Goal: Information Seeking & Learning: Check status

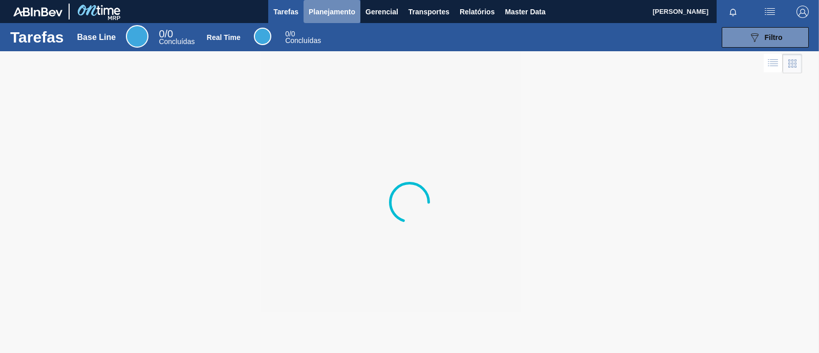
click at [334, 7] on span "Planejamento" at bounding box center [332, 12] width 47 height 12
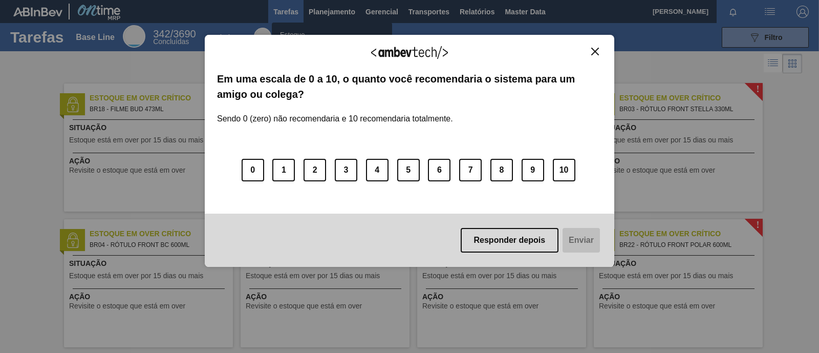
click at [300, 34] on div "Agradecemos seu feedback! Em uma escala de 0 a 10, o quanto você recomendaria o…" at bounding box center [409, 151] width 409 height 324
click at [592, 54] on img "Close" at bounding box center [595, 52] width 8 height 8
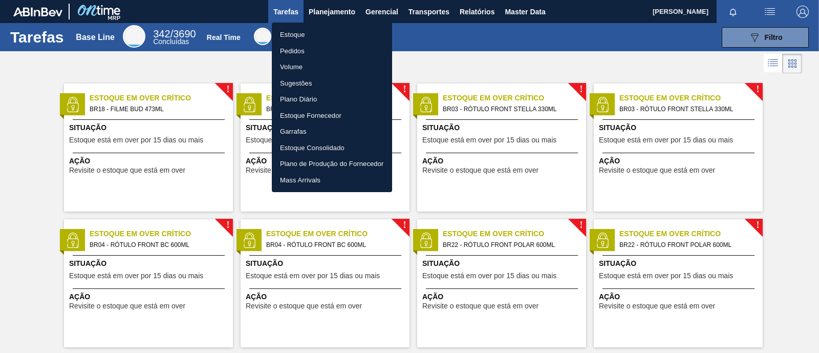
click at [292, 34] on li "Estoque" at bounding box center [332, 35] width 120 height 16
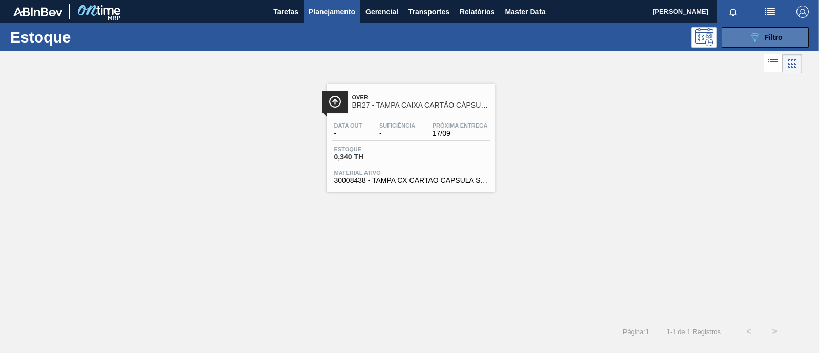
click at [771, 39] on span "Filtro" at bounding box center [774, 37] width 18 height 8
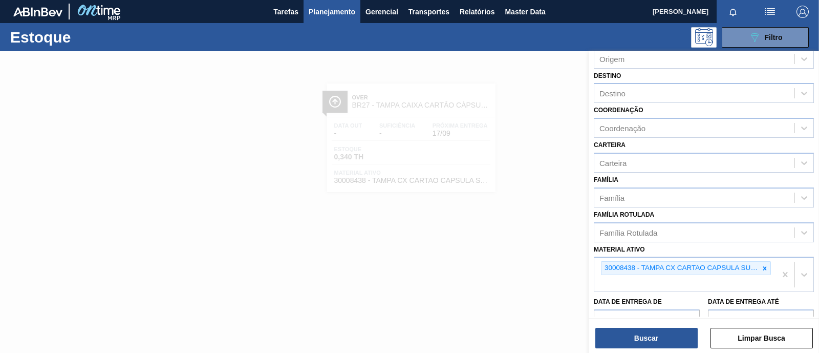
scroll to position [127, 0]
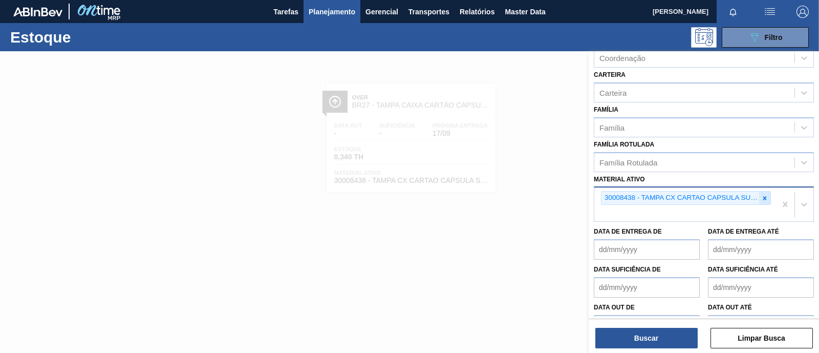
click at [763, 196] on icon at bounding box center [765, 198] width 4 height 4
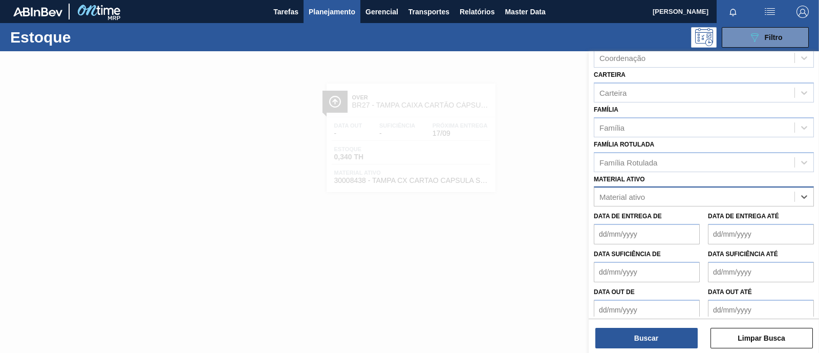
paste ativo "50806501"
type ativo "50806501"
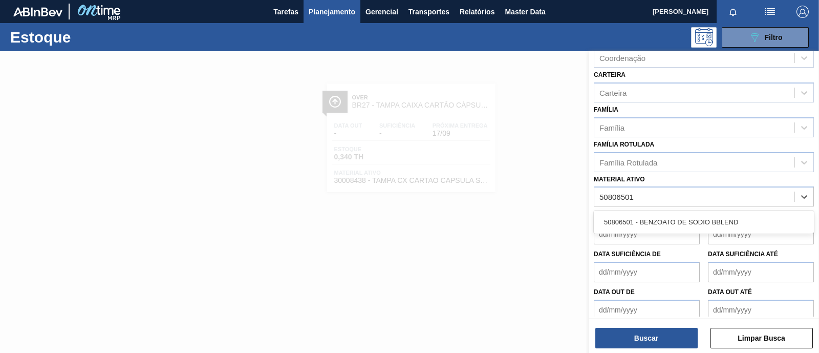
click at [727, 219] on div "50806501 - BENZOATO DE SODIO BBLEND" at bounding box center [704, 221] width 220 height 19
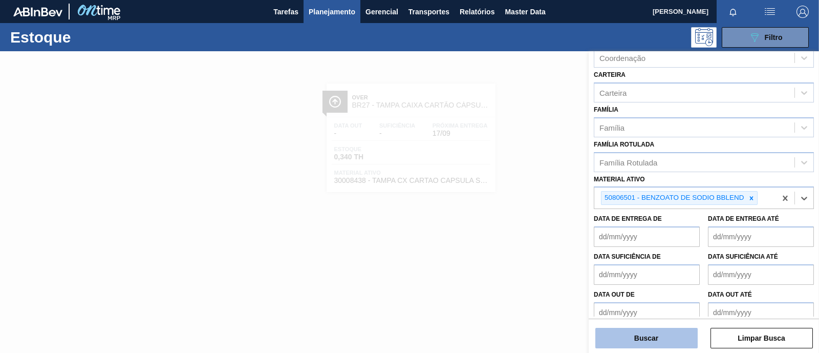
click at [659, 339] on button "Buscar" at bounding box center [646, 337] width 102 height 20
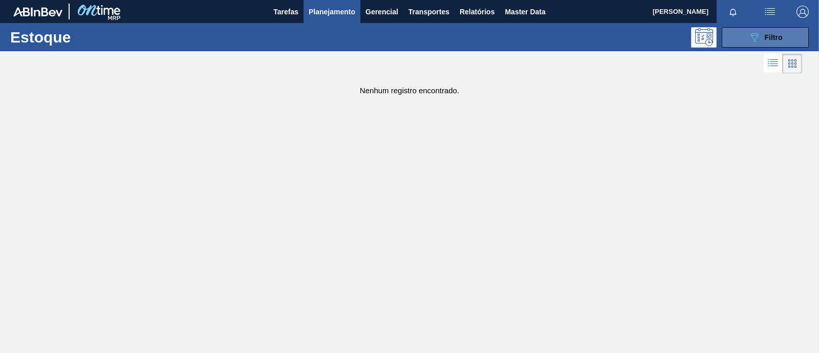
click at [748, 34] on icon "089F7B8B-B2A5-4AFE-B5C0-19BA573D28AC" at bounding box center [754, 37] width 12 height 12
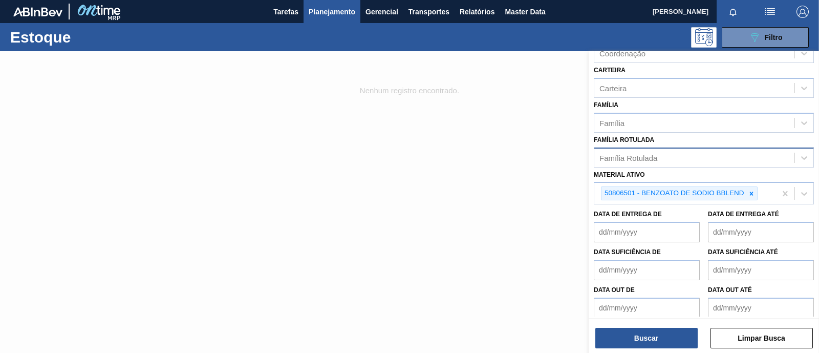
scroll to position [136, 0]
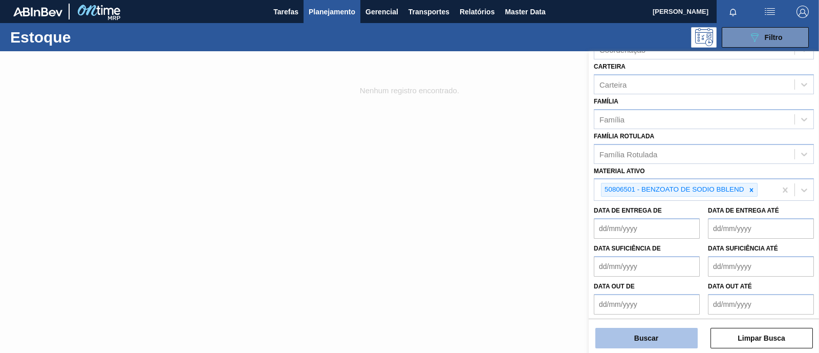
click at [644, 337] on button "Buscar" at bounding box center [646, 337] width 102 height 20
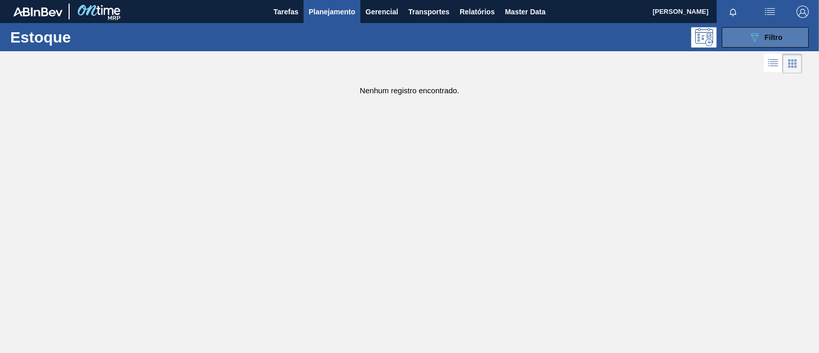
click at [769, 34] on span "Filtro" at bounding box center [774, 37] width 18 height 8
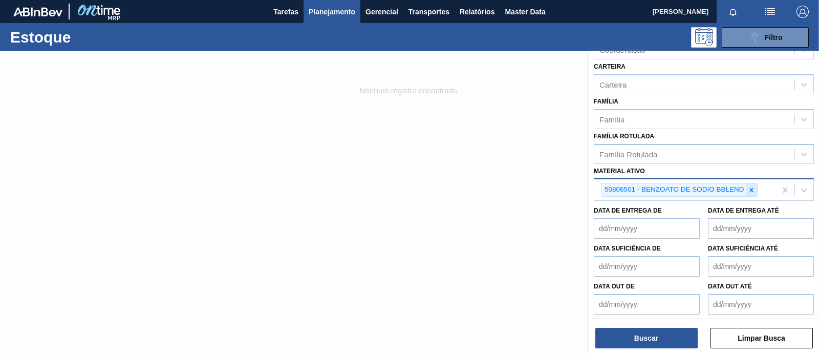
click at [749, 188] on icon at bounding box center [751, 190] width 4 height 4
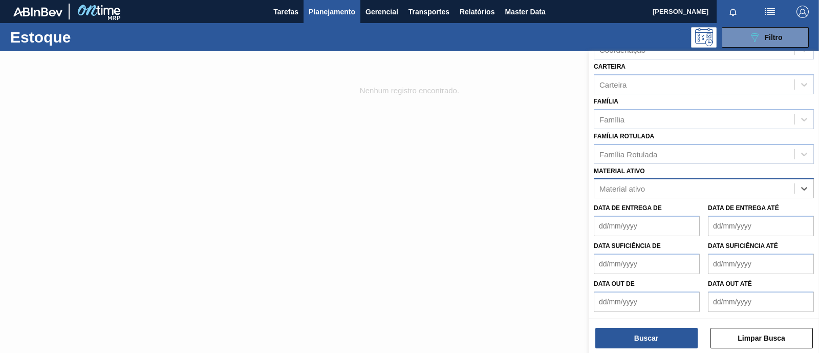
scroll to position [134, 0]
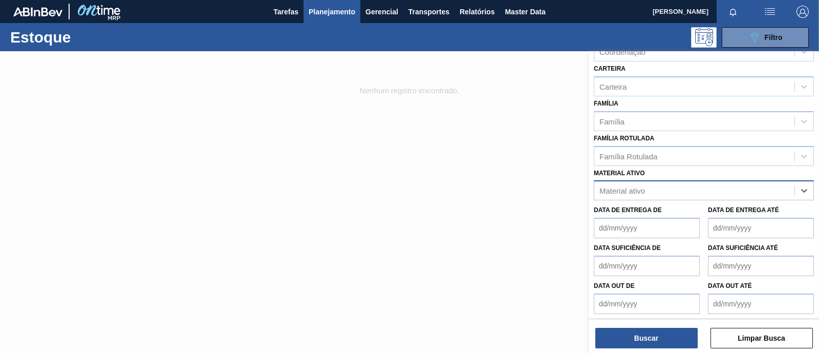
paste ativo "30018176"
type ativo "30018176"
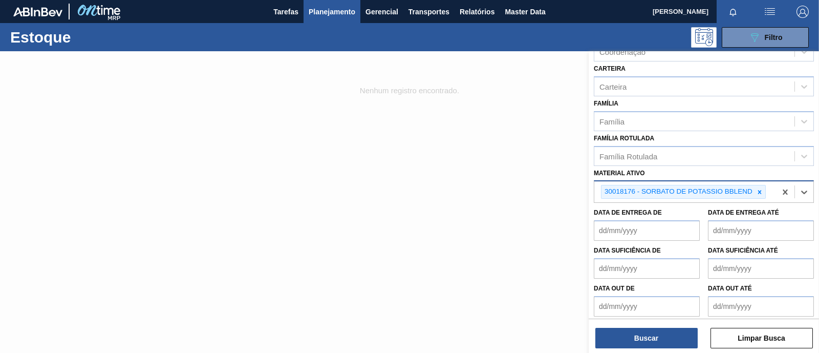
scroll to position [136, 0]
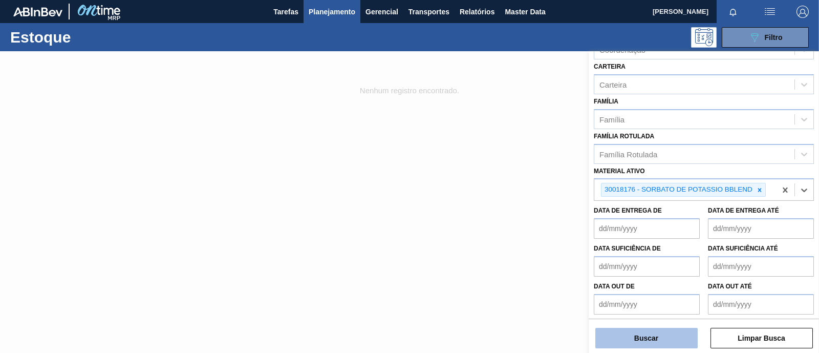
click at [655, 329] on button "Buscar" at bounding box center [646, 337] width 102 height 20
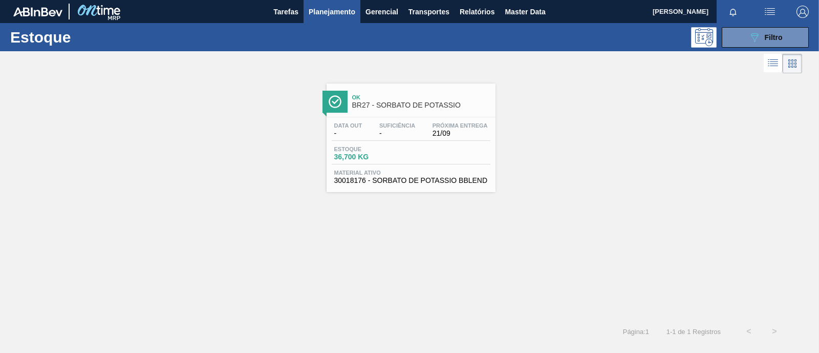
click at [412, 170] on span "Material ativo" at bounding box center [411, 172] width 154 height 6
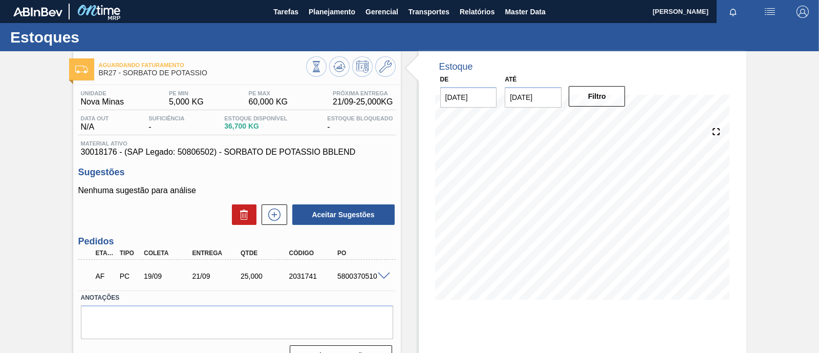
click at [379, 277] on span at bounding box center [384, 276] width 12 height 8
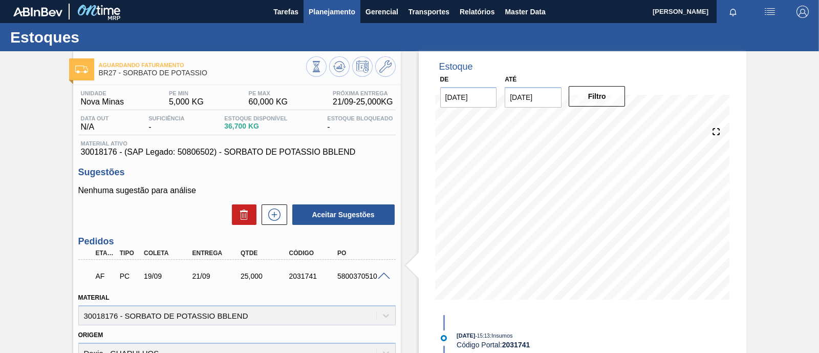
click at [321, 10] on span "Planejamento" at bounding box center [332, 12] width 47 height 12
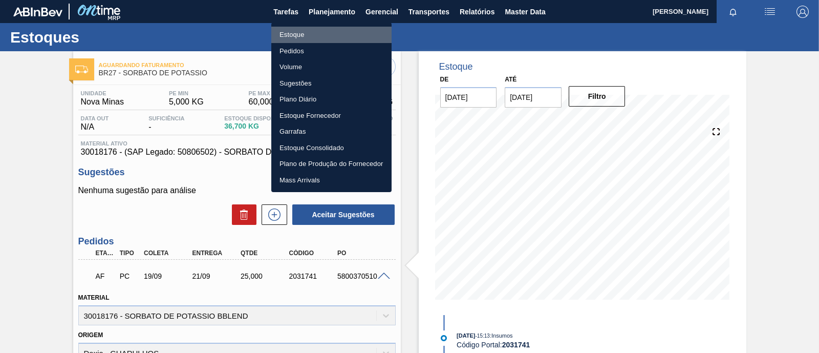
click at [317, 39] on li "Estoque" at bounding box center [331, 35] width 120 height 16
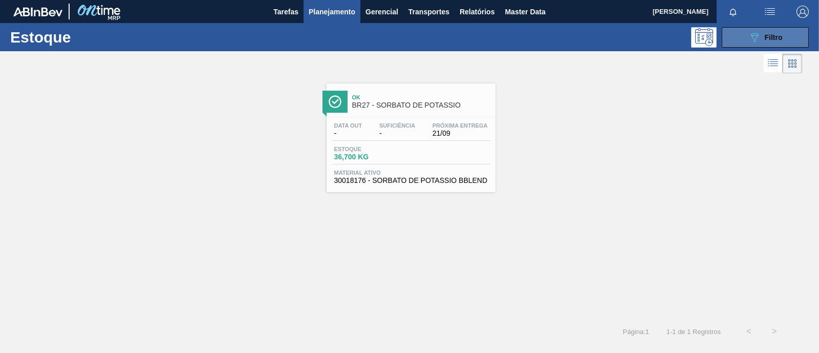
click at [784, 40] on button "089F7B8B-B2A5-4AFE-B5C0-19BA573D28AC Filtro" at bounding box center [765, 37] width 87 height 20
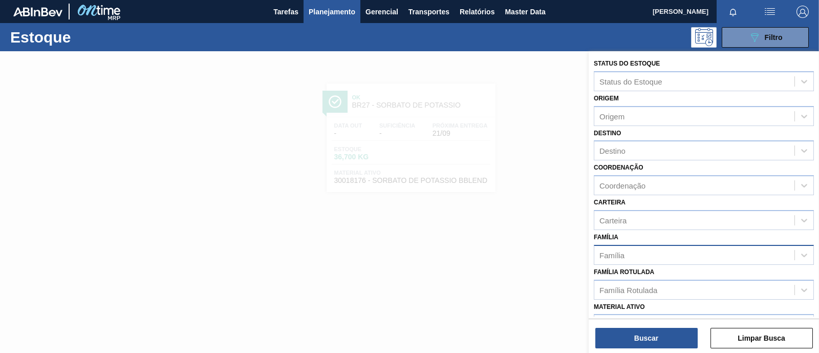
scroll to position [63, 0]
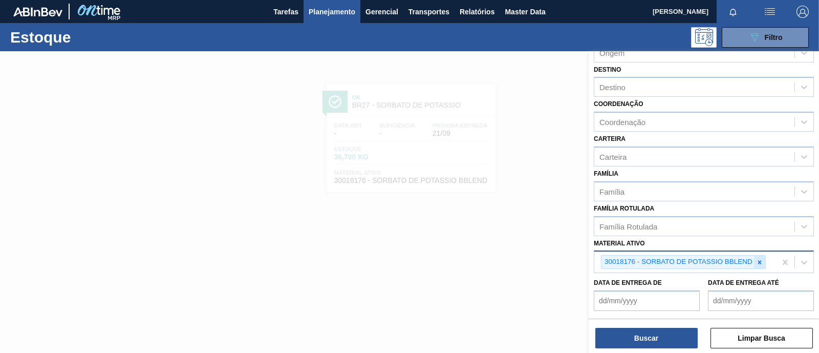
click at [760, 259] on icon at bounding box center [759, 261] width 7 height 7
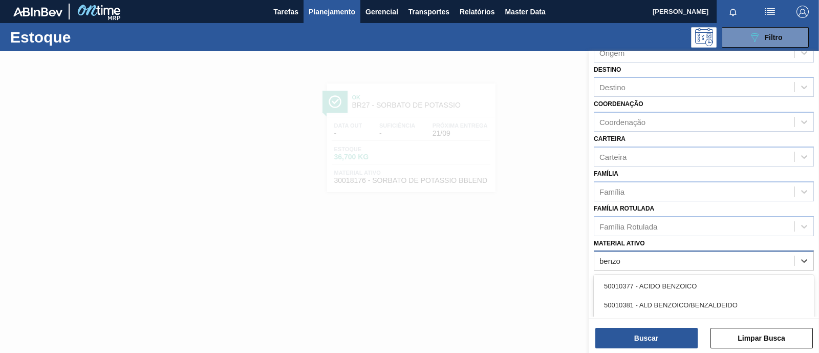
type ativo "benzoa"
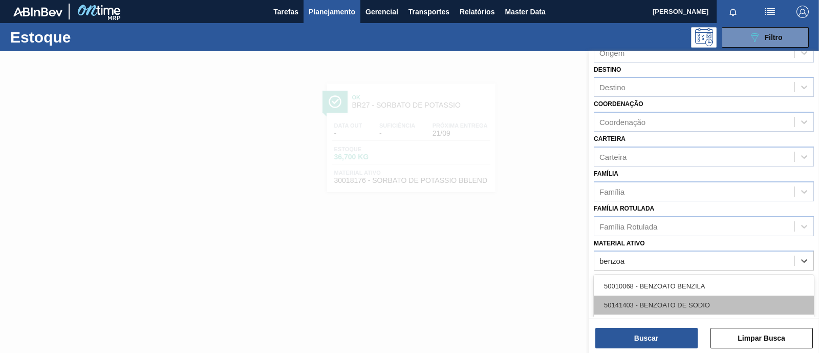
click at [675, 308] on div "50141403 - BENZOATO DE SODIO" at bounding box center [704, 304] width 220 height 19
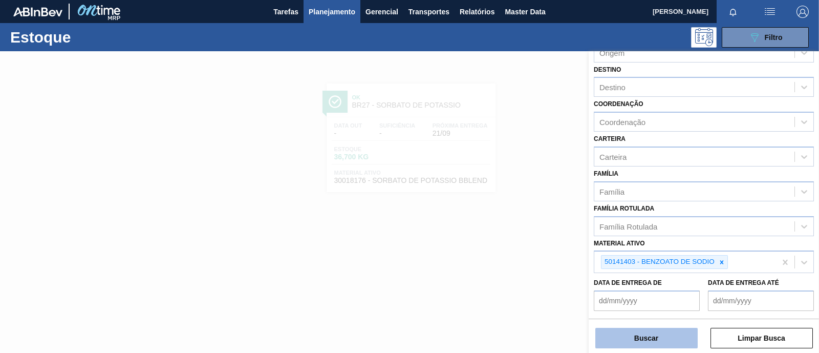
click at [654, 342] on button "Buscar" at bounding box center [646, 337] width 102 height 20
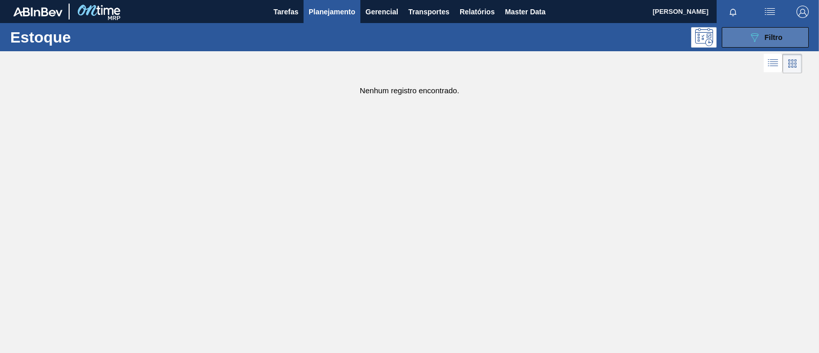
click at [758, 33] on icon "089F7B8B-B2A5-4AFE-B5C0-19BA573D28AC" at bounding box center [754, 37] width 12 height 12
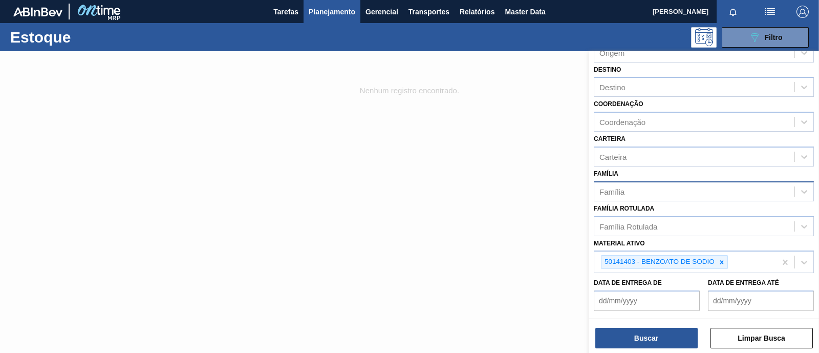
scroll to position [0, 0]
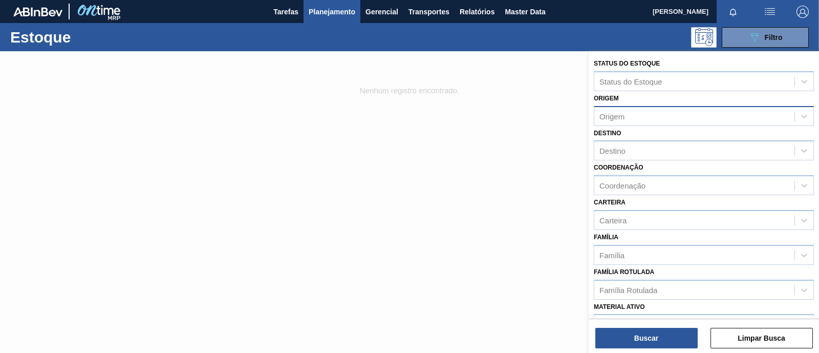
click at [623, 106] on div "Origem" at bounding box center [704, 116] width 220 height 20
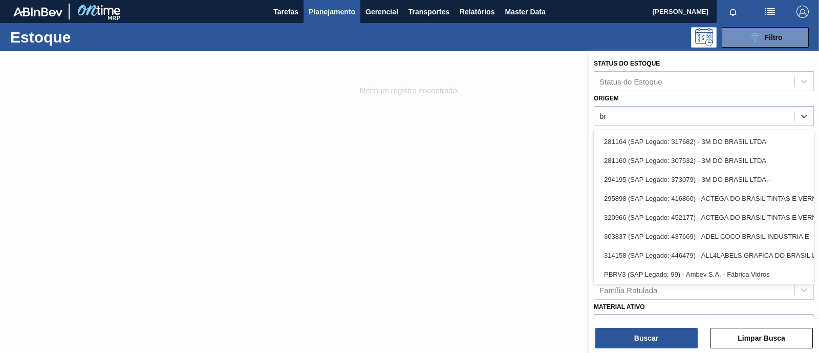
type input "b"
type input "n"
type input "s"
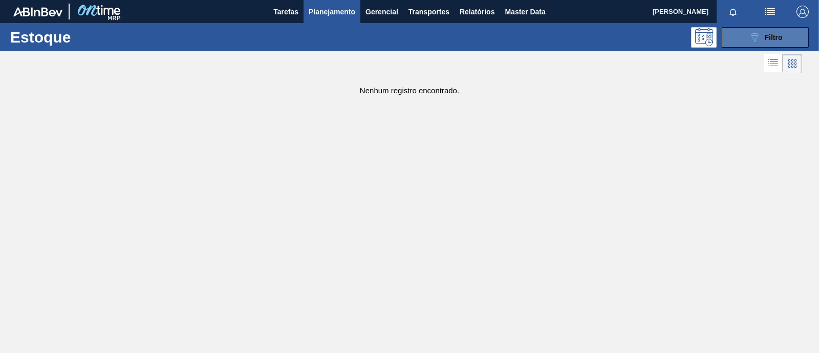
click at [772, 30] on button "089F7B8B-B2A5-4AFE-B5C0-19BA573D28AC Filtro" at bounding box center [765, 37] width 87 height 20
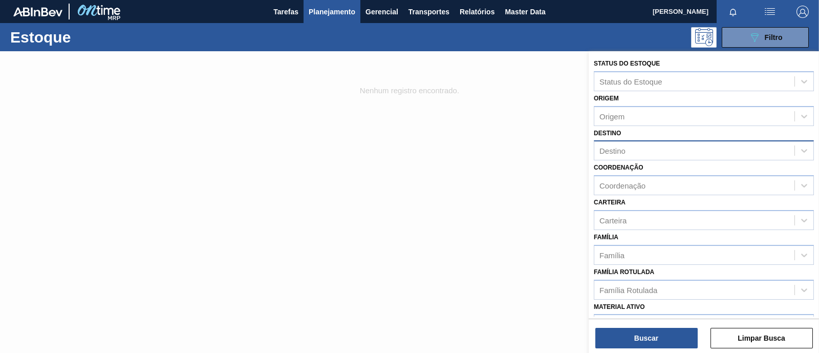
click at [630, 159] on div "Destino" at bounding box center [704, 150] width 220 height 20
type input "nova min"
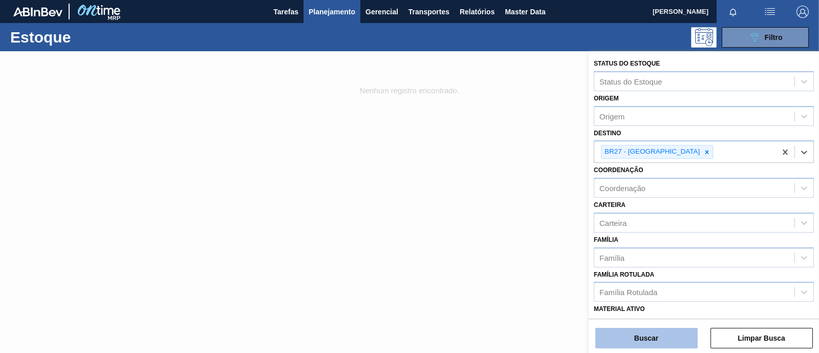
click at [660, 338] on button "Buscar" at bounding box center [646, 337] width 102 height 20
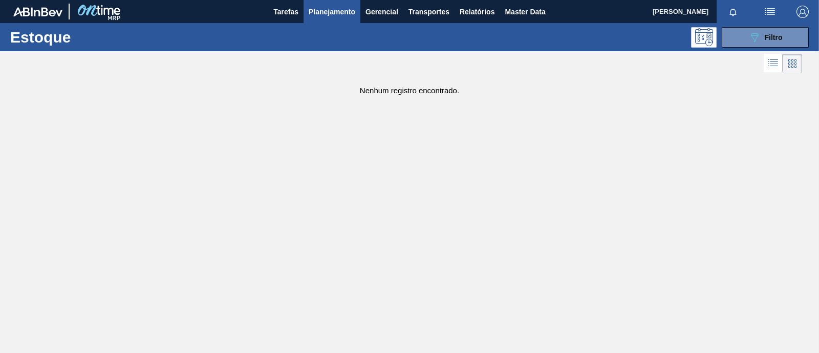
click at [770, 26] on div "Estoque 089F7B8B-B2A5-4AFE-B5C0-19BA573D28AC Filtro" at bounding box center [409, 37] width 819 height 28
click at [768, 29] on button "089F7B8B-B2A5-4AFE-B5C0-19BA573D28AC Filtro" at bounding box center [765, 37] width 87 height 20
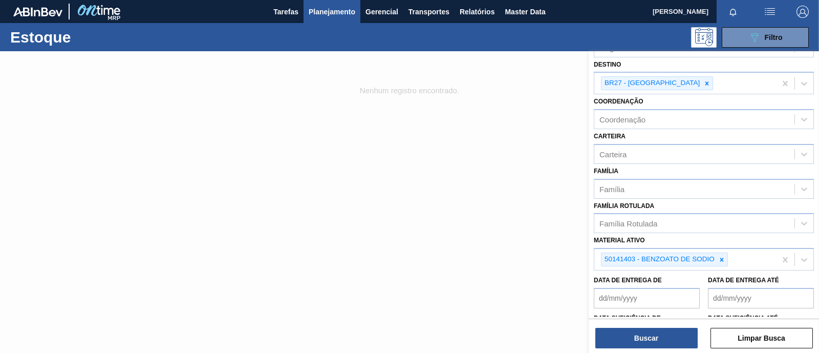
scroll to position [127, 0]
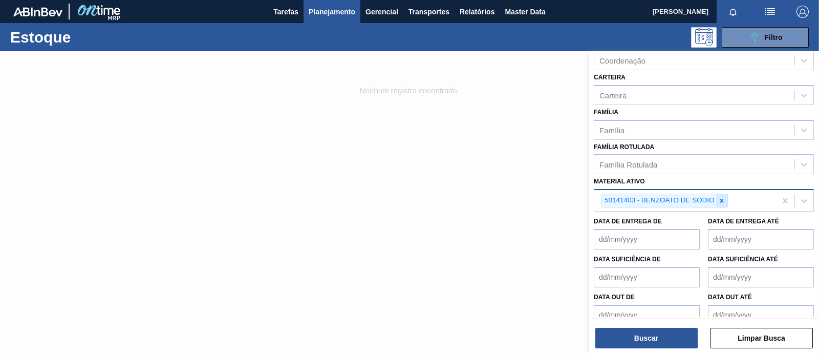
click at [724, 197] on icon at bounding box center [721, 200] width 7 height 7
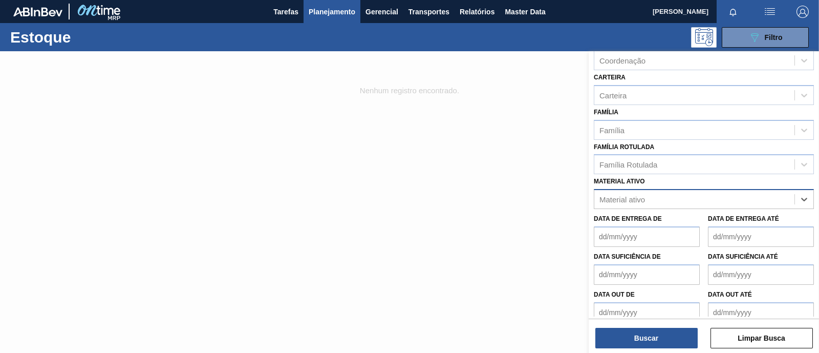
paste ativo "30018177"
type ativo "30018177"
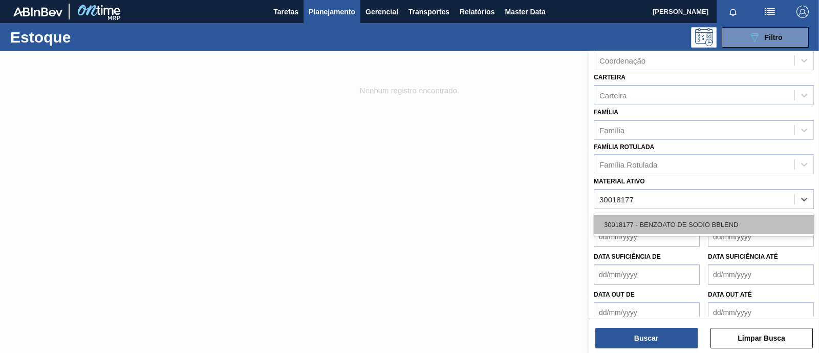
click at [668, 223] on div "30018177 - BENZOATO DE SODIO BBLEND" at bounding box center [704, 224] width 220 height 19
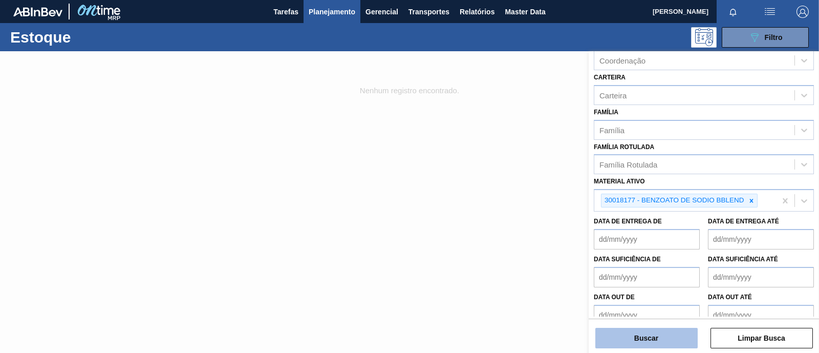
click at [652, 334] on button "Buscar" at bounding box center [646, 337] width 102 height 20
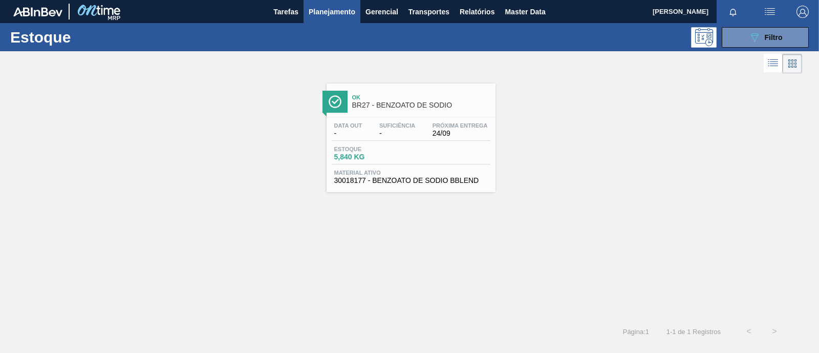
click at [417, 167] on div "Data out - Suficiência - Próxima Entrega 24/09 Estoque 5,840 KG Material ativo …" at bounding box center [410, 152] width 169 height 70
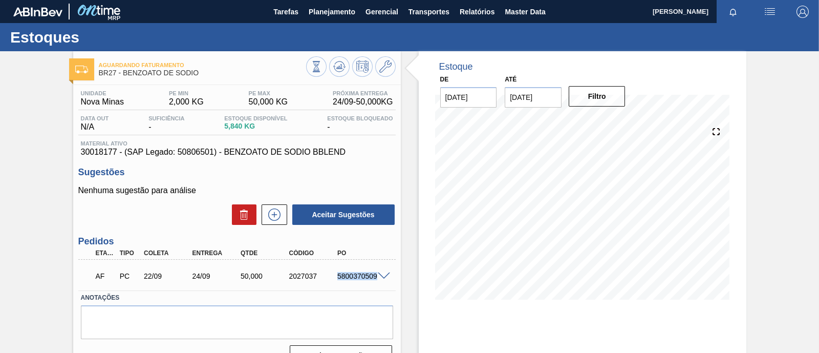
drag, startPoint x: 334, startPoint y: 278, endPoint x: 376, endPoint y: 280, distance: 42.0
click at [376, 280] on div "5800370509" at bounding box center [361, 276] width 53 height 8
copy div "5800370509"
click at [382, 276] on span at bounding box center [384, 276] width 12 height 8
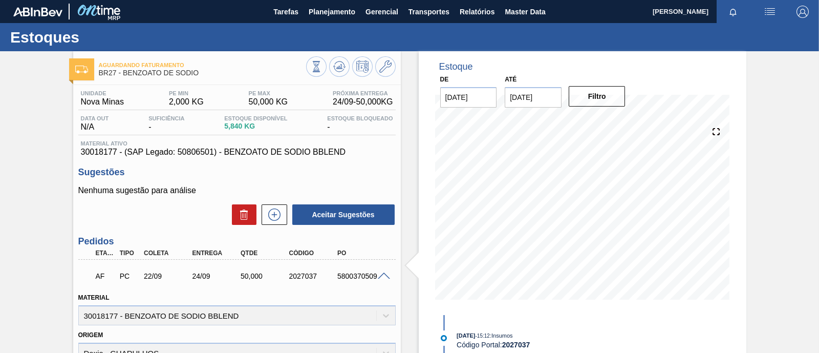
click at [382, 276] on span at bounding box center [384, 276] width 12 height 8
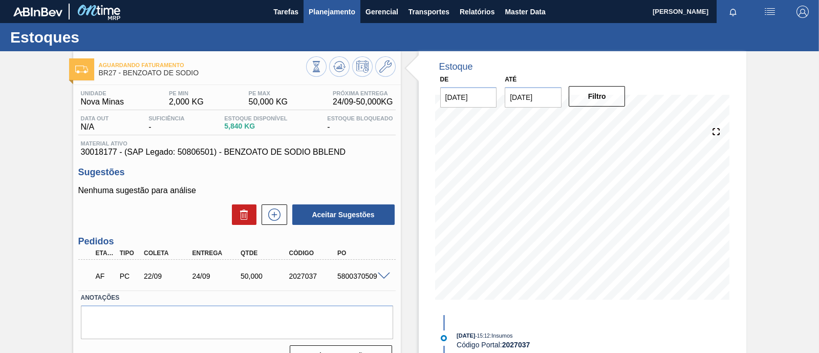
click at [324, 16] on span "Planejamento" at bounding box center [332, 12] width 47 height 12
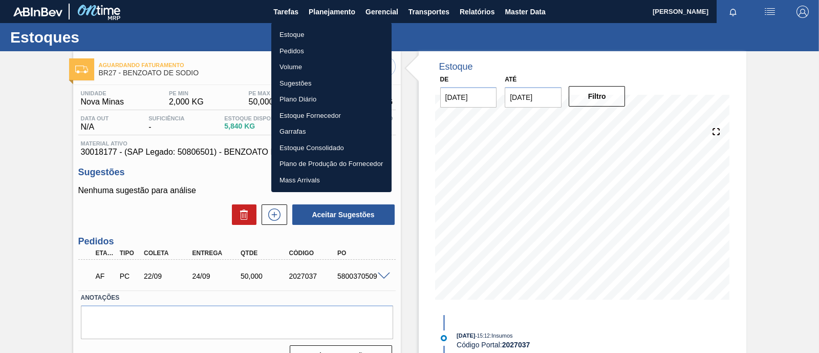
click at [311, 34] on li "Estoque" at bounding box center [331, 35] width 120 height 16
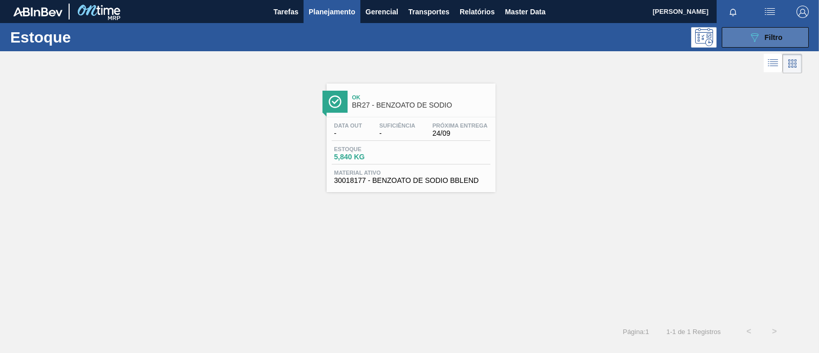
click at [780, 35] on span "Filtro" at bounding box center [774, 37] width 18 height 8
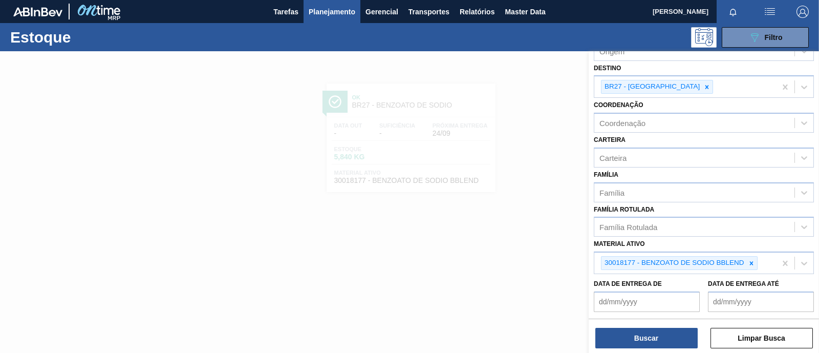
scroll to position [127, 0]
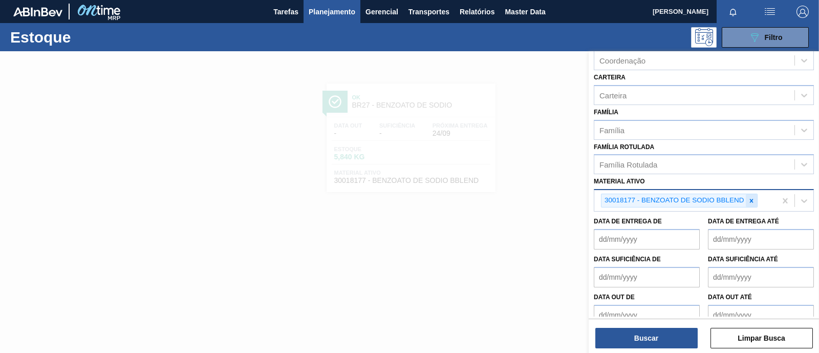
click at [752, 199] on icon at bounding box center [751, 201] width 4 height 4
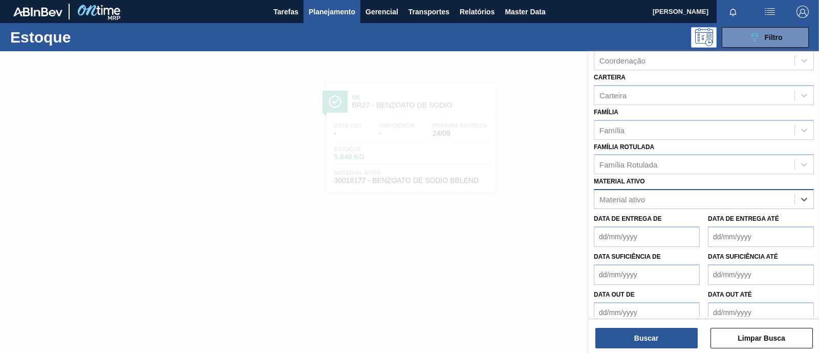
paste ativo "30018176"
type ativo "30018176"
click at [747, 215] on div "30018176 - SORBATO DE POTASSIO BBLEND" at bounding box center [704, 224] width 220 height 19
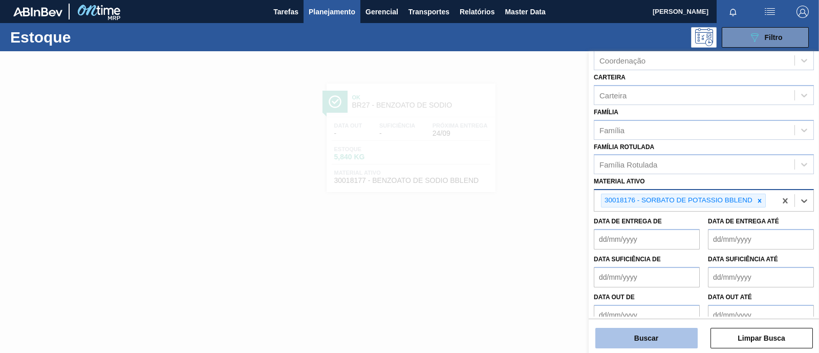
click at [663, 341] on button "Buscar" at bounding box center [646, 337] width 102 height 20
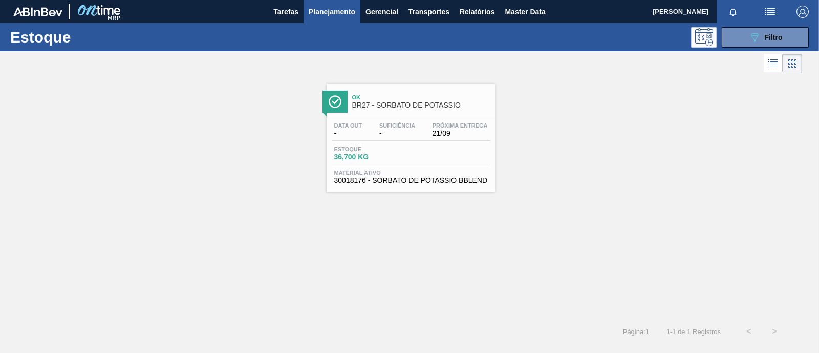
click at [396, 153] on span "36,700 KG" at bounding box center [370, 157] width 72 height 8
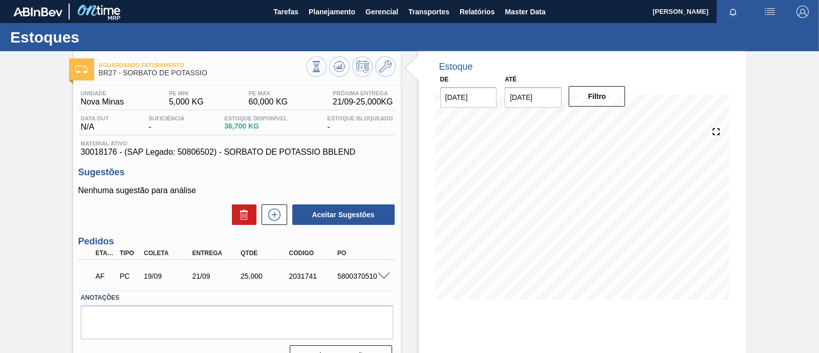
click at [345, 275] on div "5800370510" at bounding box center [361, 276] width 53 height 8
copy div "5800370510"
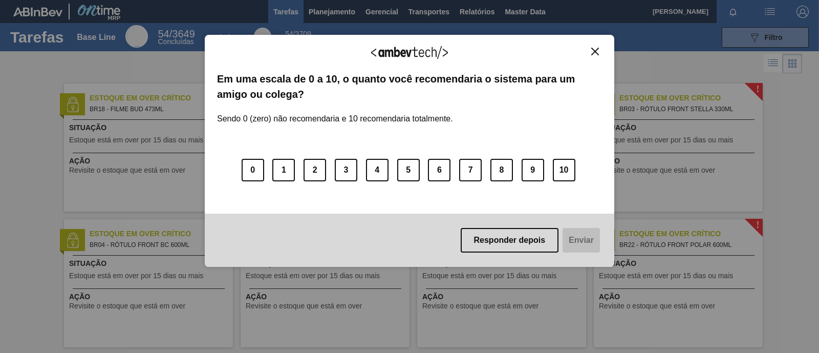
click at [593, 58] on div "Agradecemos seu feedback!" at bounding box center [409, 59] width 385 height 24
click at [599, 53] on img "Close" at bounding box center [595, 52] width 8 height 8
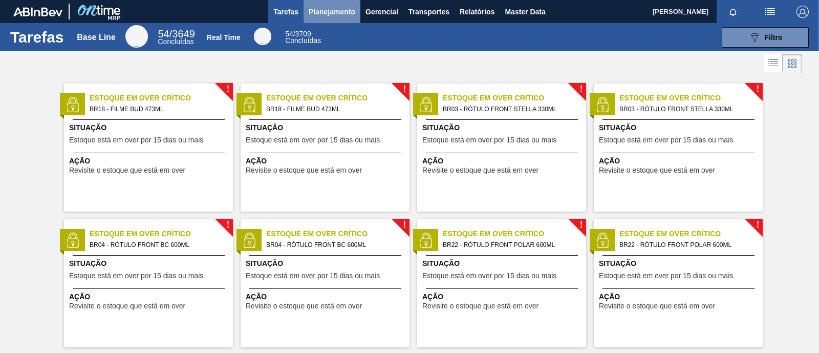
click at [332, 11] on span "Planejamento" at bounding box center [332, 12] width 47 height 12
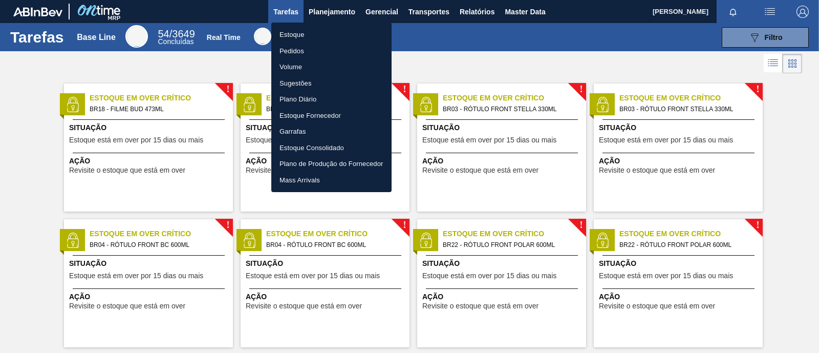
click at [330, 41] on li "Estoque" at bounding box center [331, 35] width 120 height 16
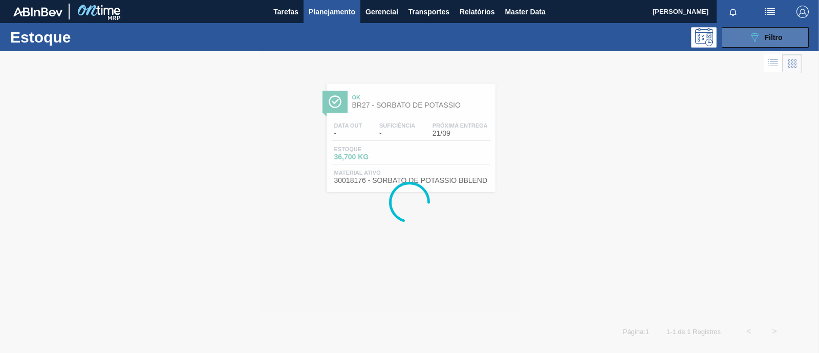
click at [770, 35] on span "Filtro" at bounding box center [774, 37] width 18 height 8
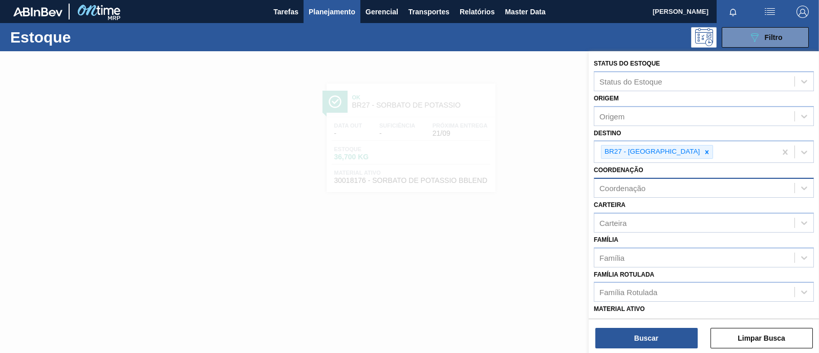
scroll to position [127, 0]
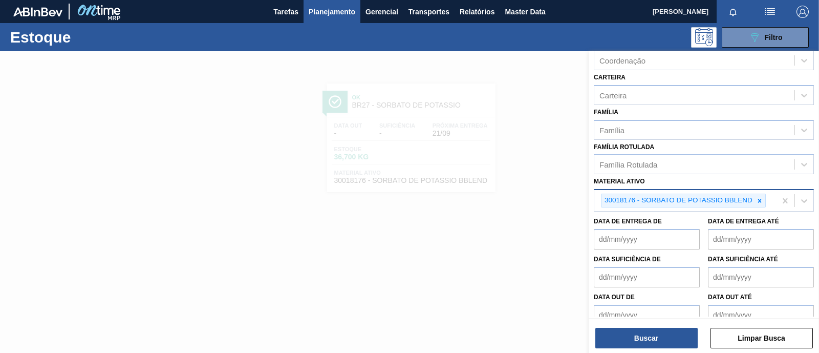
click at [758, 199] on icon at bounding box center [759, 200] width 7 height 7
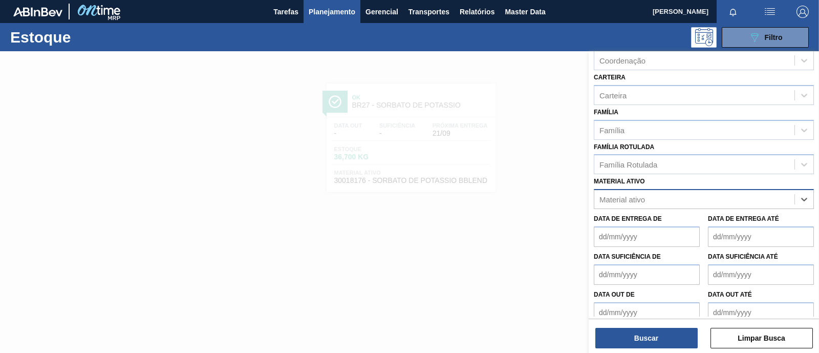
paste ativo "30029163"
type ativo "30029163"
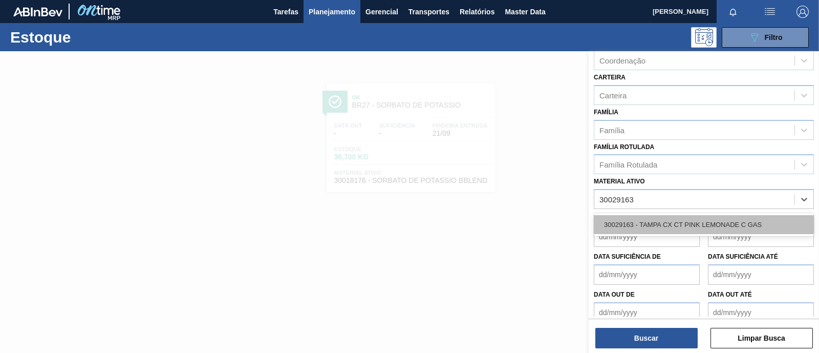
click at [752, 221] on div "30029163 - TAMPA CX CT PINK LEMONADE C GAS" at bounding box center [704, 224] width 220 height 19
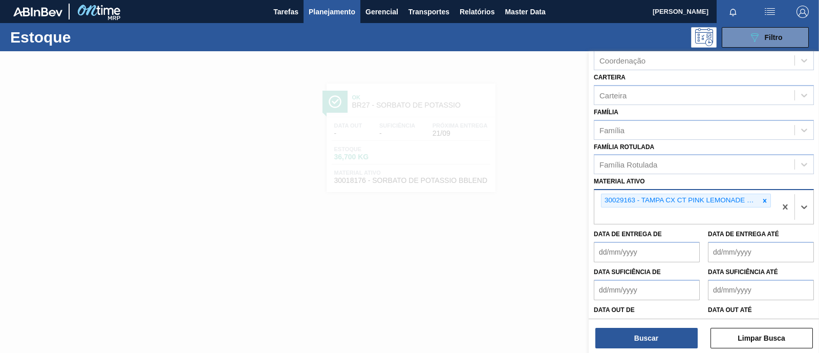
paste ativo "30009168"
type ativo "30009168"
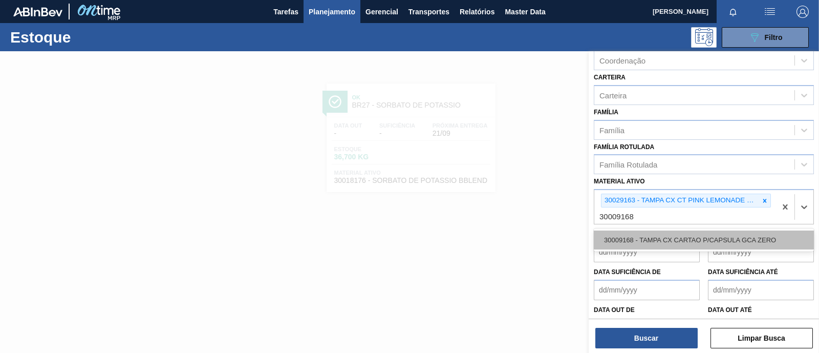
click at [678, 235] on div "30009168 - TAMPA CX CARTAO P/CAPSULA GCA ZERO" at bounding box center [704, 239] width 220 height 19
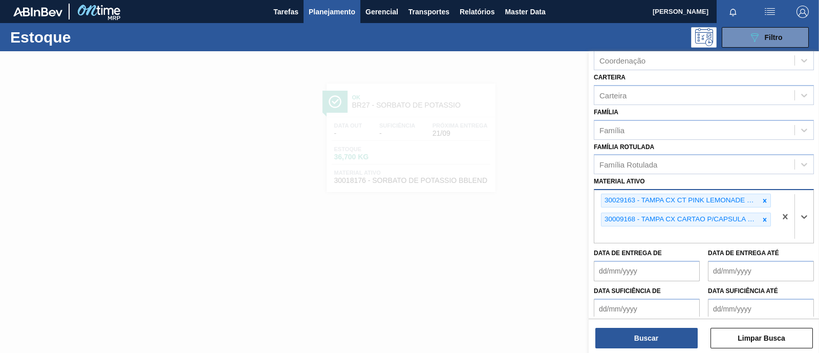
paste ativo "30033603"
type ativo "30033603"
click at [684, 250] on div "30033603 - TAMPA BBLEND MACA E UVA VERD REF" at bounding box center [704, 258] width 220 height 19
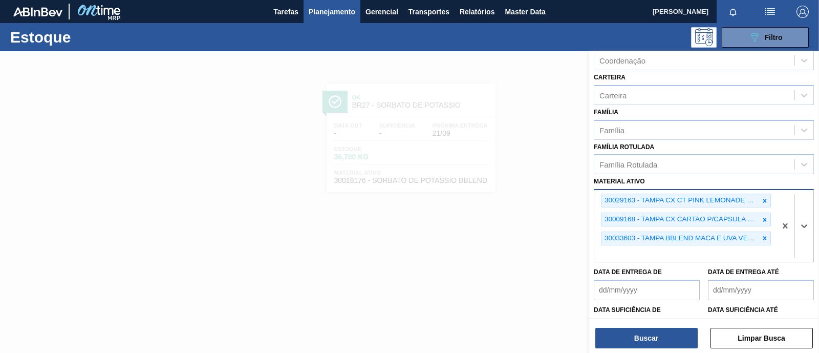
paste ativo "30017498"
type ativo "30017498"
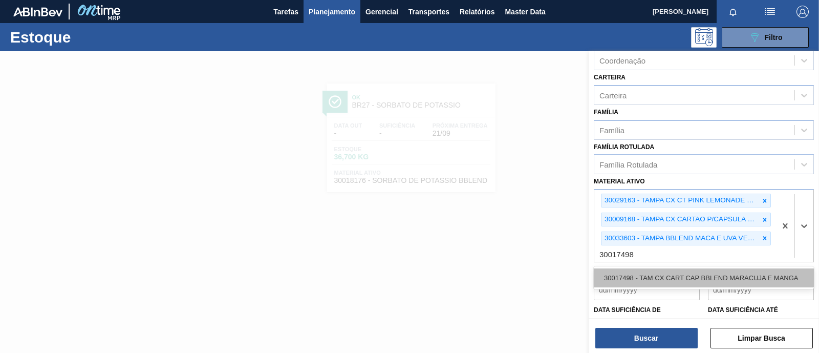
click at [689, 268] on div "30017498 - TAM CX CART CAP BBLEND MARACUJA E MANGA" at bounding box center [704, 277] width 220 height 19
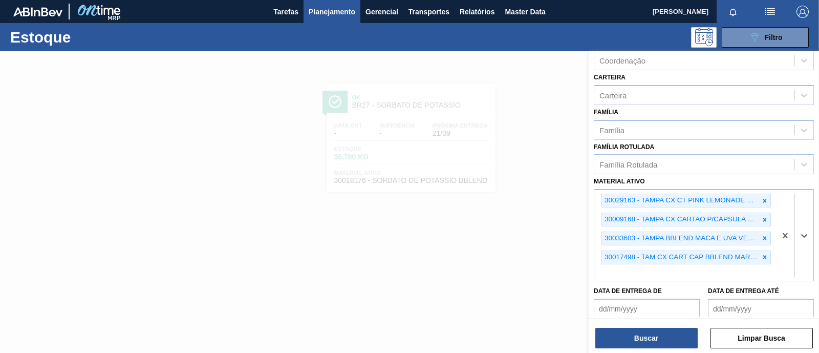
paste ativo "30029421"
type ativo "30029421"
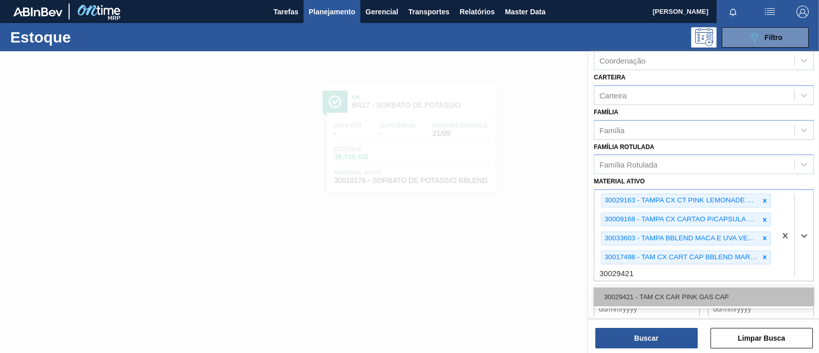
click at [690, 292] on div "30029421 - TAM CX CAR PINK GAS CAP" at bounding box center [704, 296] width 220 height 19
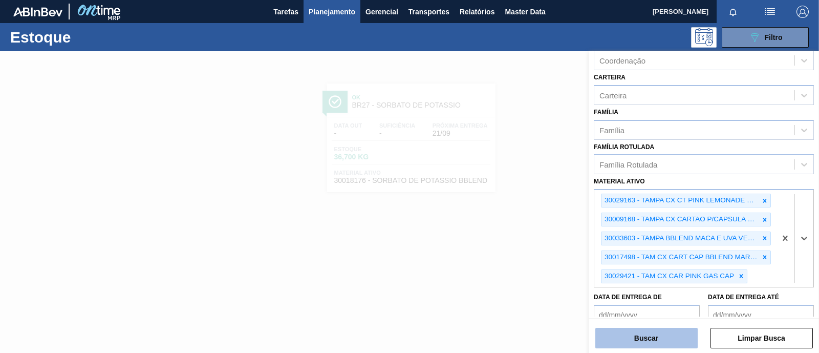
click at [662, 341] on button "Buscar" at bounding box center [646, 337] width 102 height 20
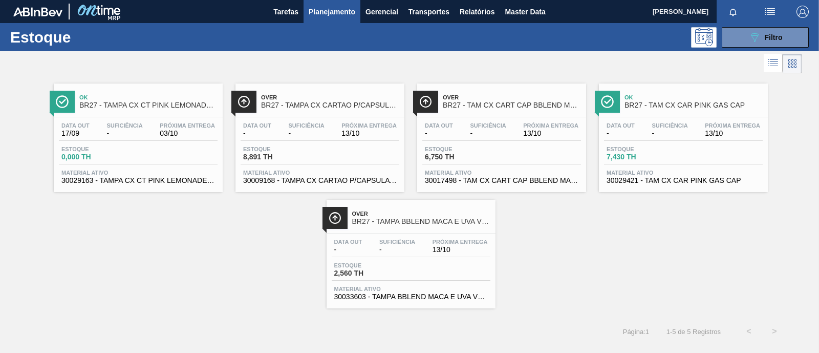
click at [161, 146] on div "Estoque 0,000 TH" at bounding box center [138, 155] width 159 height 18
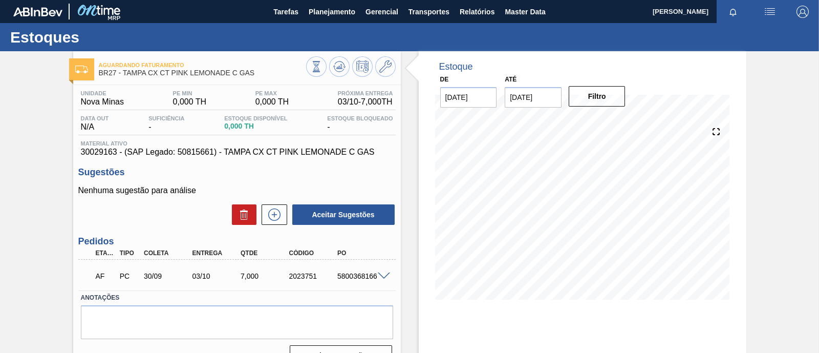
click at [382, 278] on span at bounding box center [384, 276] width 12 height 8
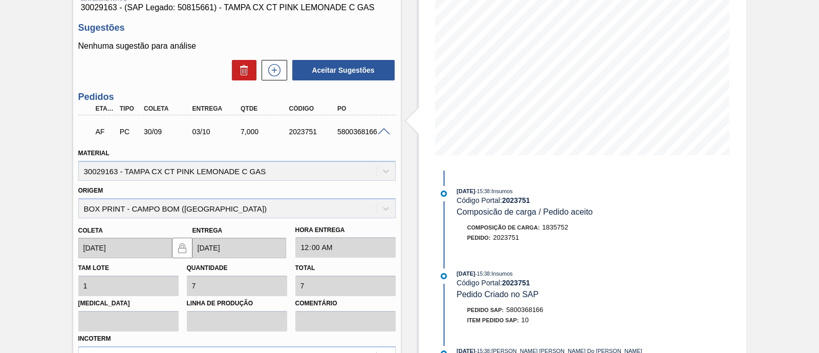
scroll to position [127, 0]
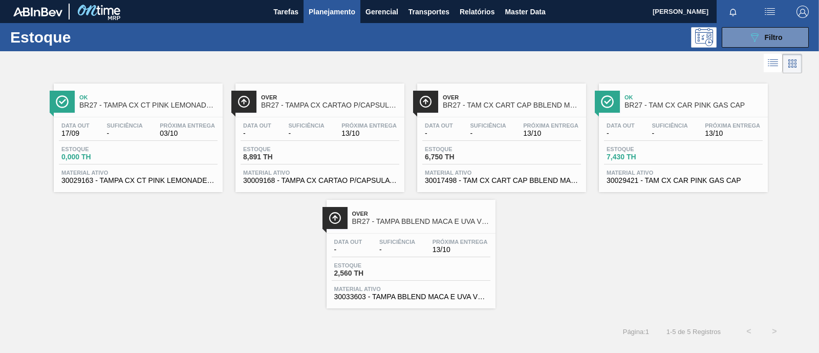
click at [327, 141] on div "Data out - Suficiência - Próxima Entrega 13/10 Estoque 8,891 TH Material ativo …" at bounding box center [319, 152] width 169 height 70
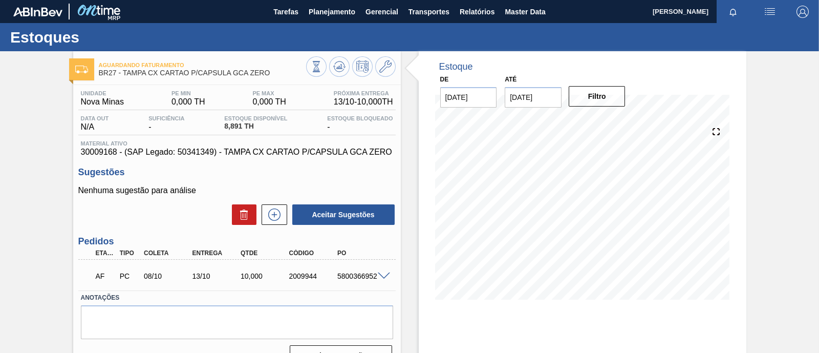
click at [381, 275] on span at bounding box center [384, 276] width 12 height 8
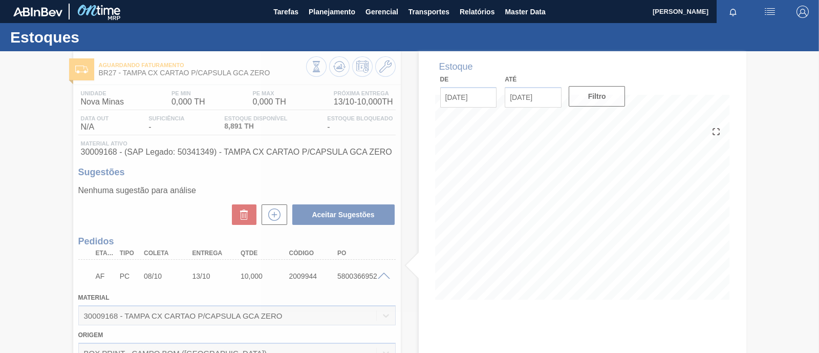
click at [381, 275] on div at bounding box center [409, 201] width 819 height 301
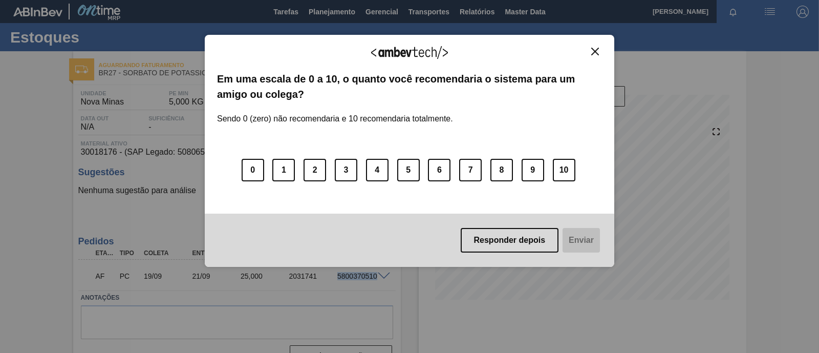
click at [597, 52] on img "Close" at bounding box center [595, 52] width 8 height 8
